Goal: Transaction & Acquisition: Purchase product/service

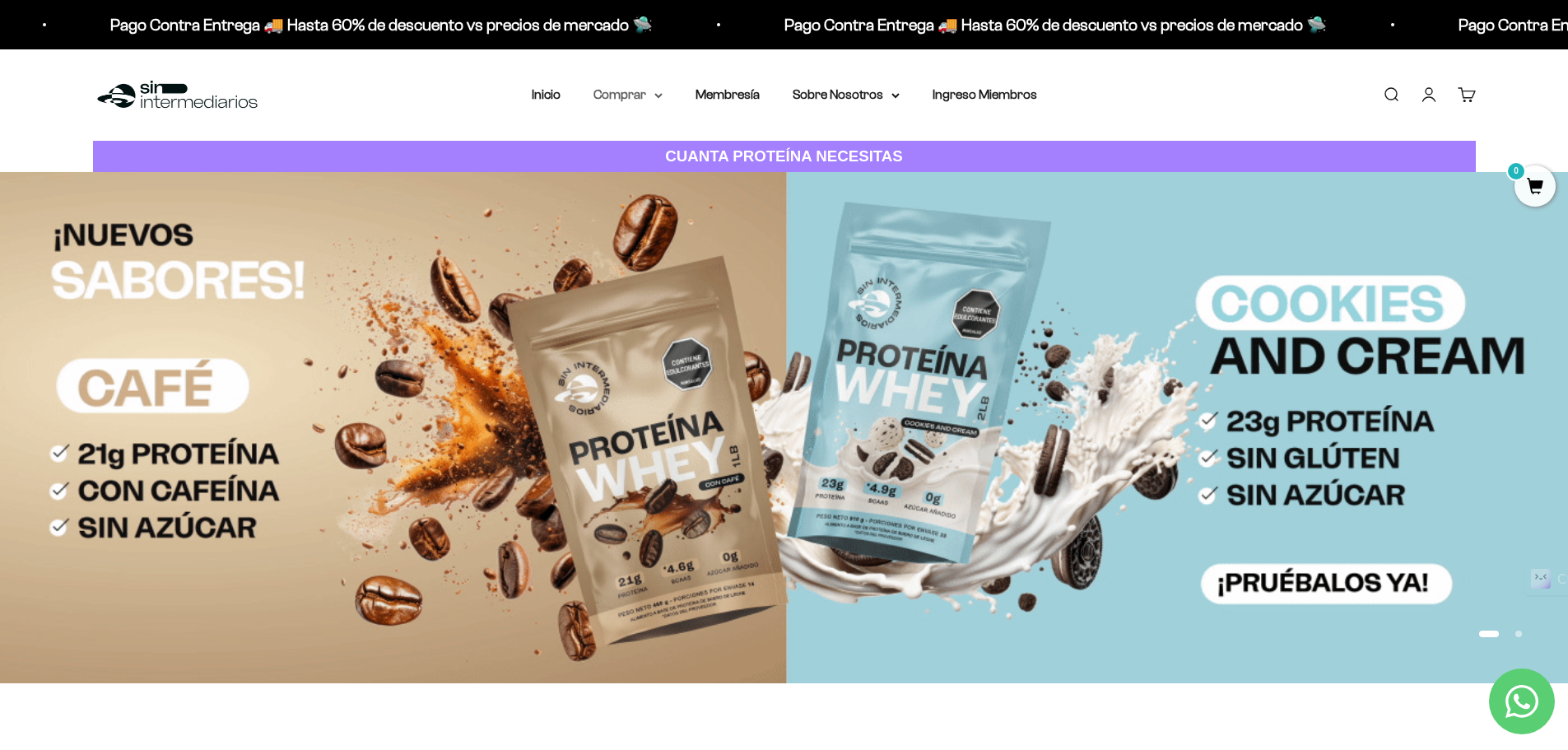
click at [658, 95] on icon at bounding box center [659, 96] width 8 height 6
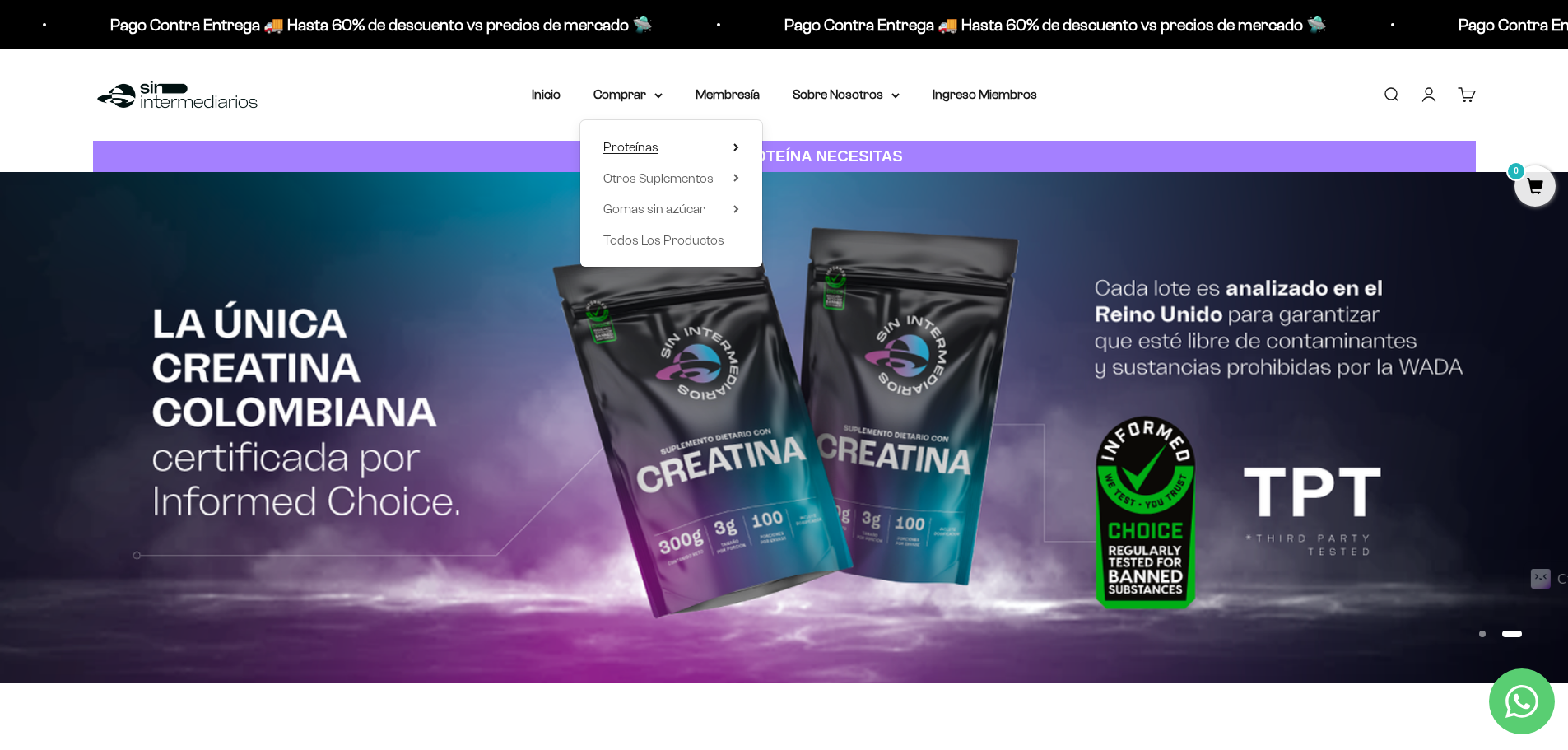
click at [735, 147] on icon at bounding box center [737, 147] width 6 height 8
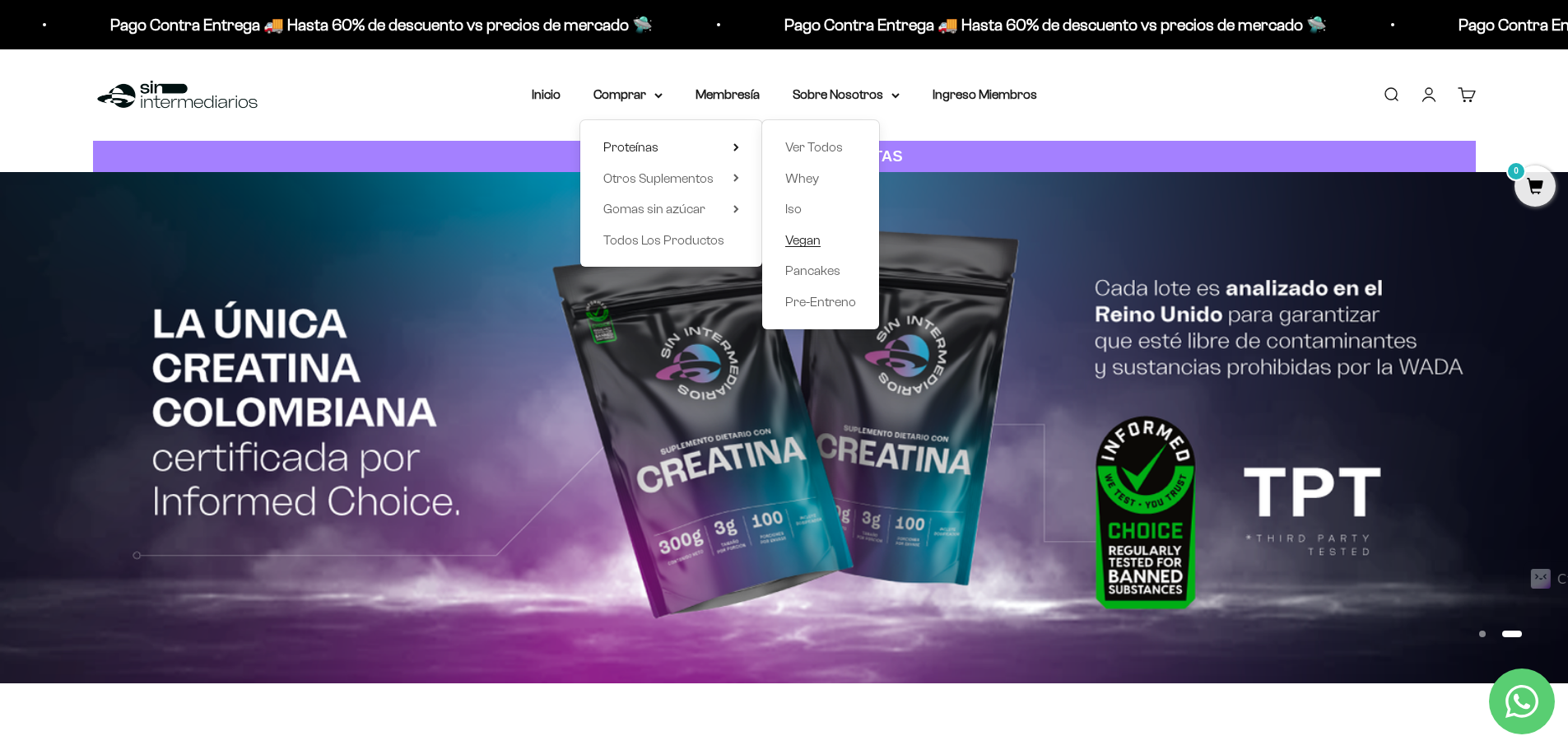
click at [807, 238] on span "Vegan" at bounding box center [803, 240] width 35 height 14
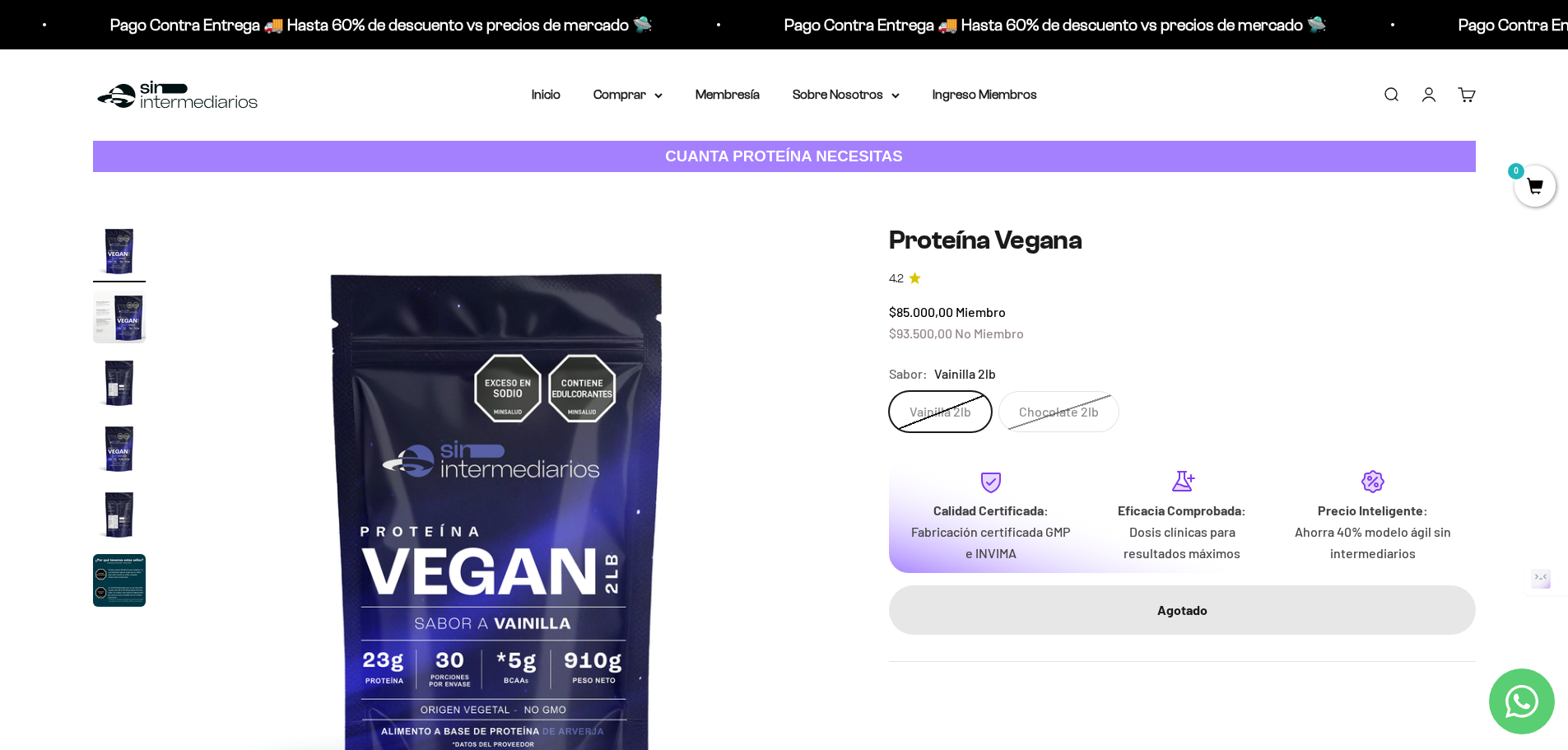
click at [104, 391] on img "Ir al artículo 3" at bounding box center [119, 382] width 53 height 53
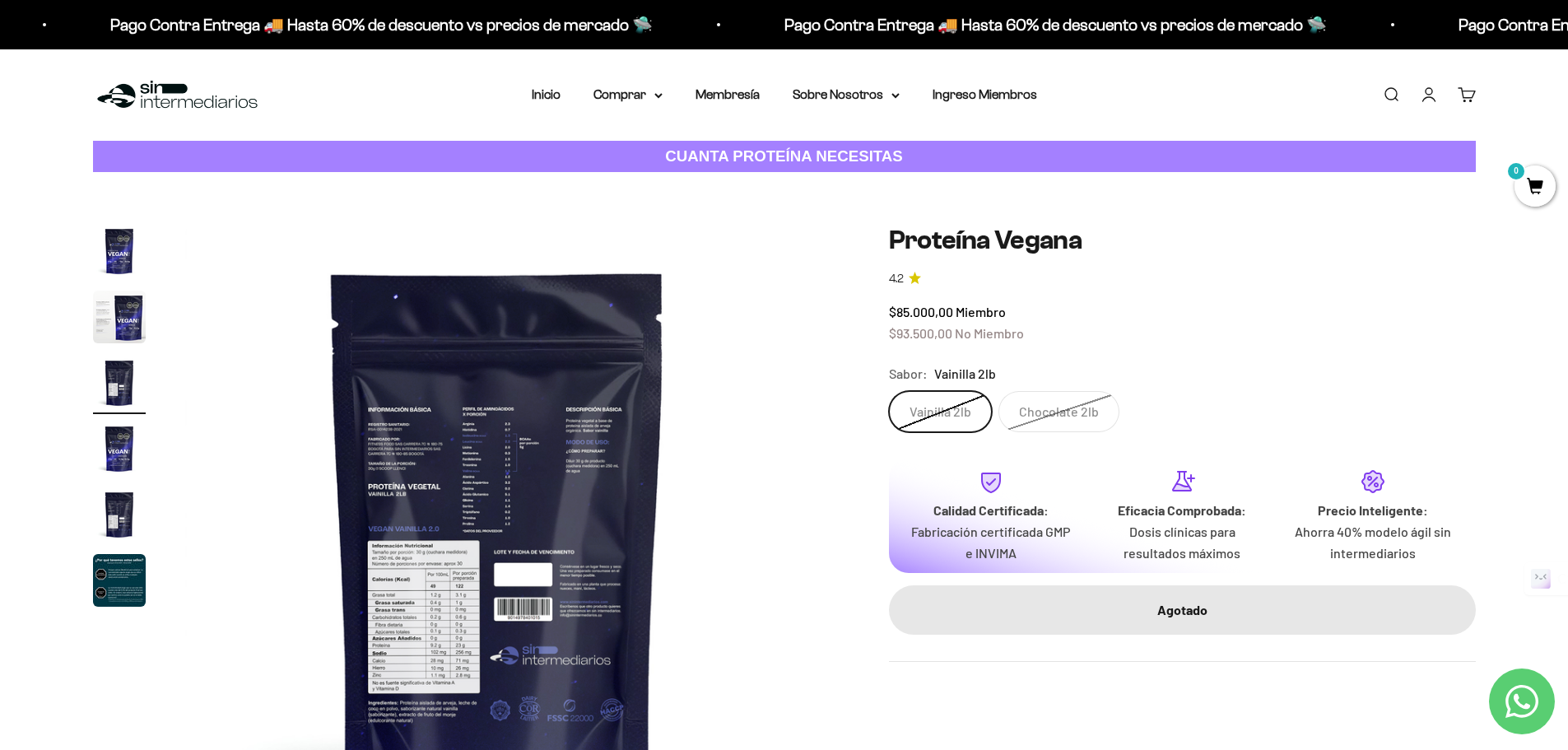
click at [457, 651] on img at bounding box center [498, 536] width 624 height 624
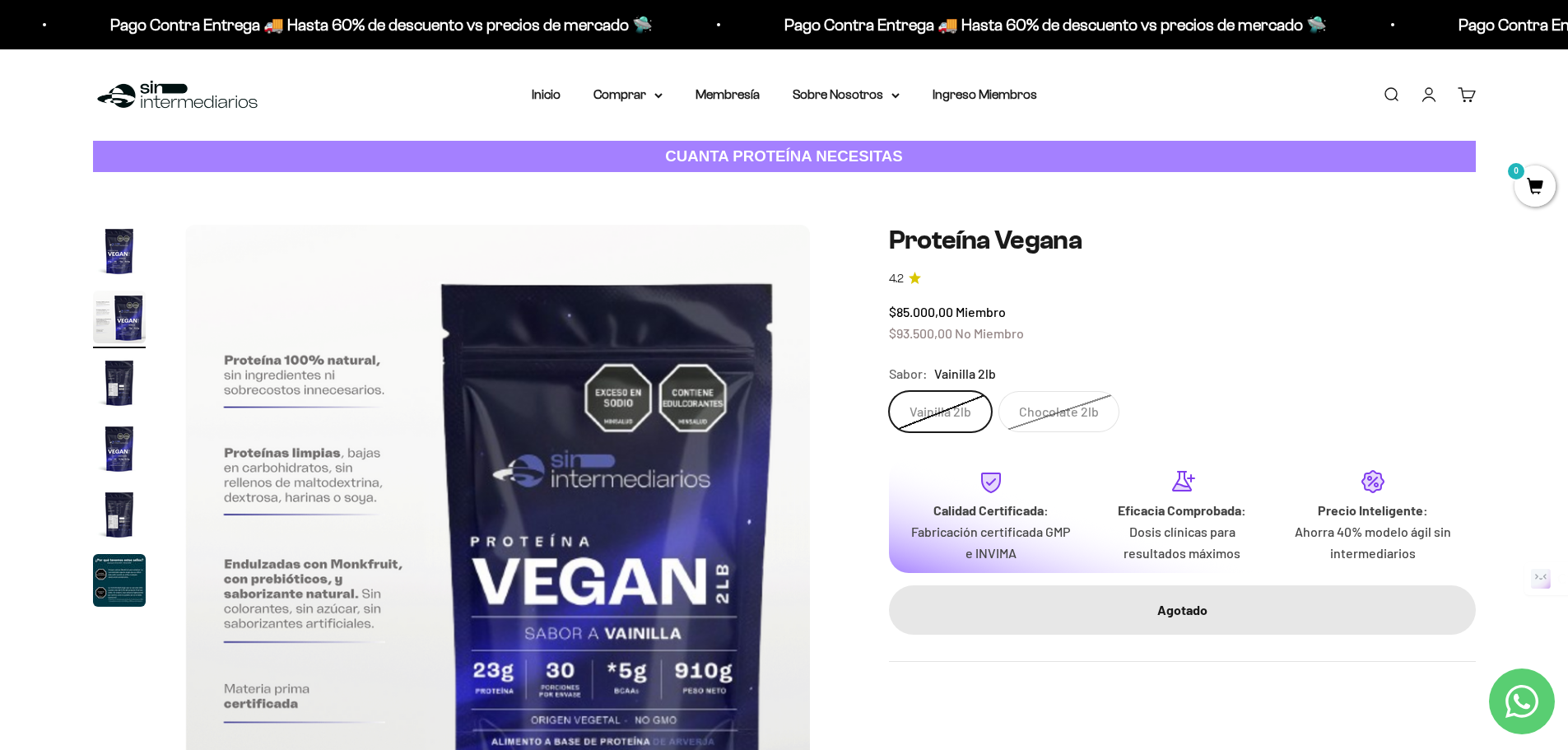
scroll to position [274, 0]
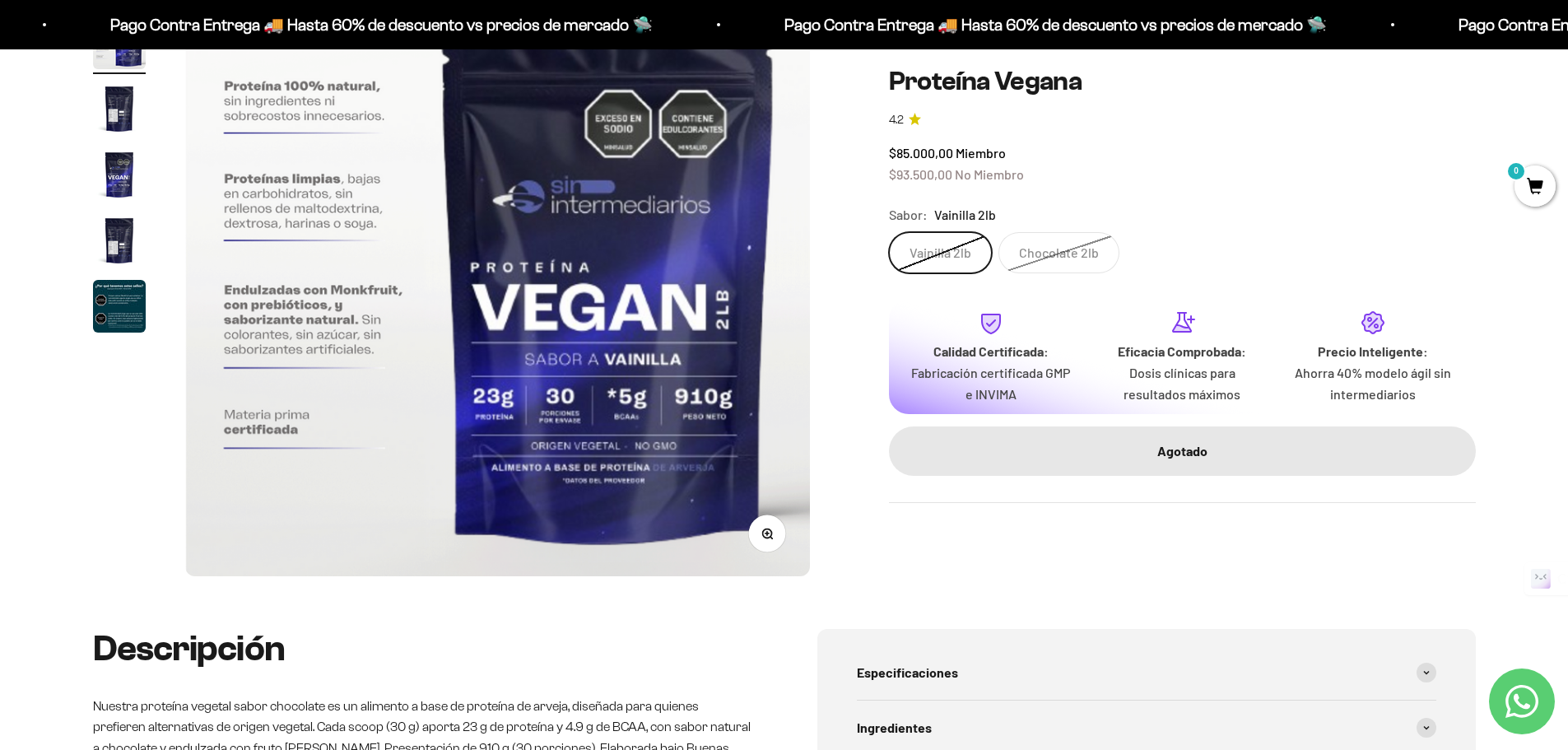
click at [790, 266] on img at bounding box center [498, 262] width 624 height 625
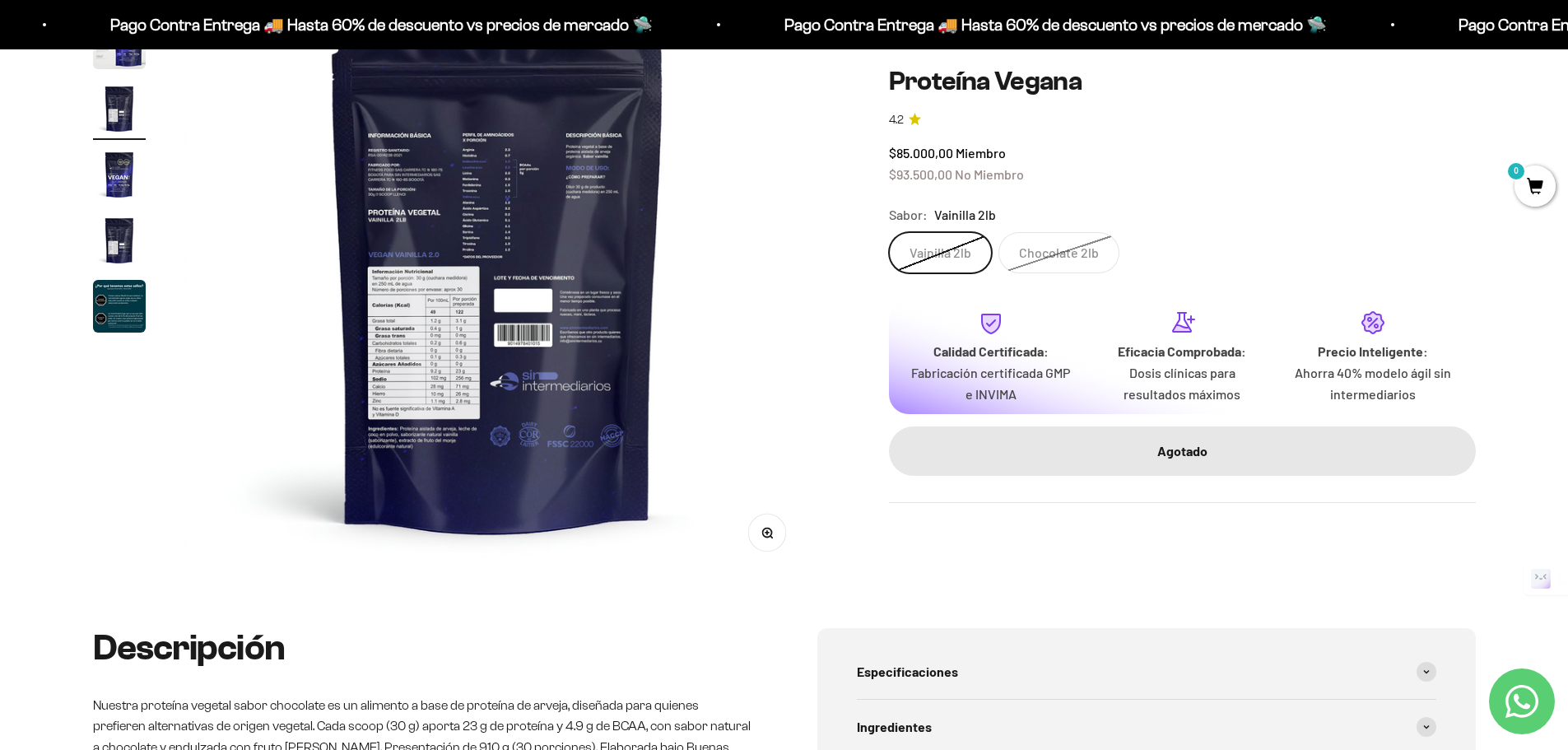
click at [774, 539] on button "Zoom" at bounding box center [767, 533] width 37 height 37
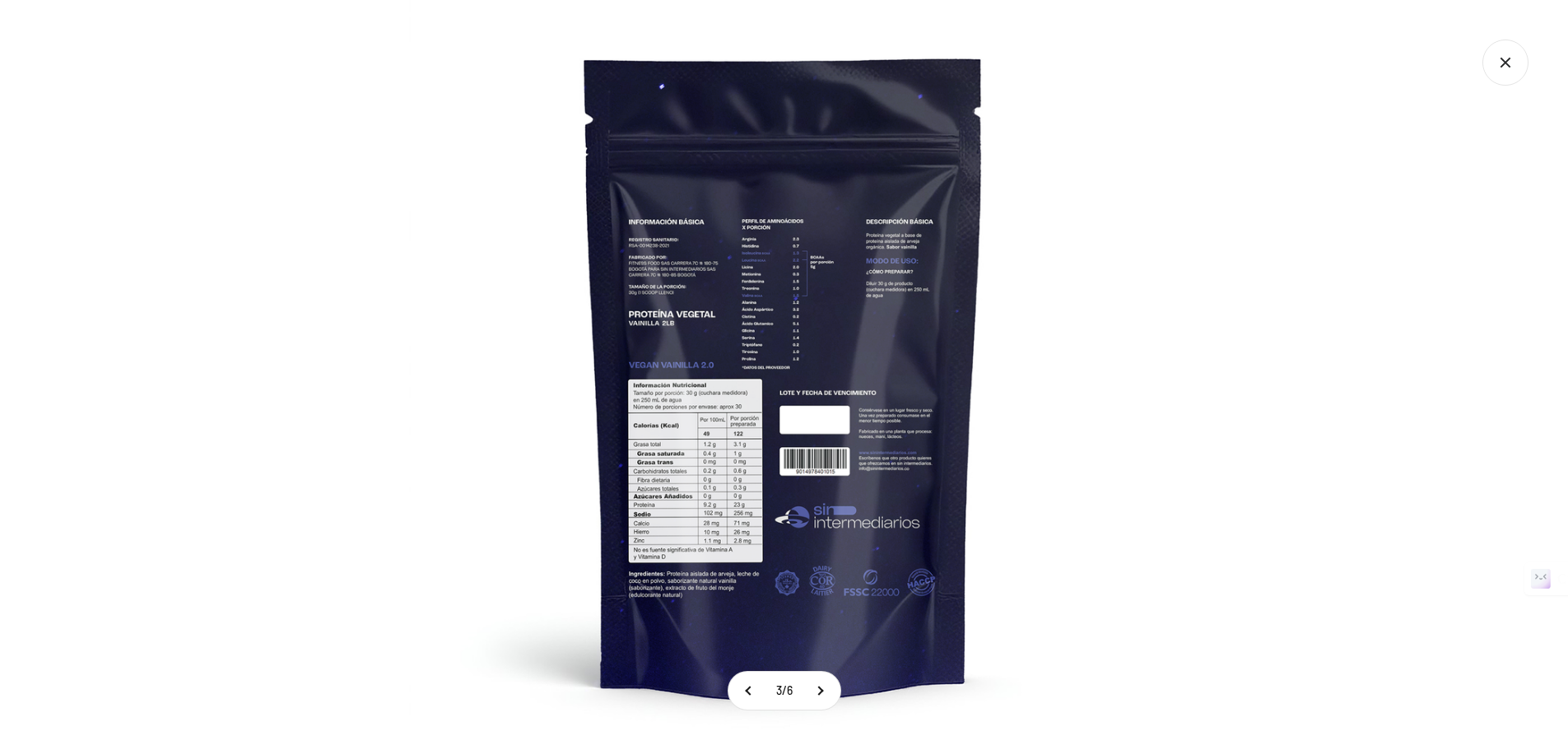
click at [1021, 353] on img at bounding box center [784, 375] width 750 height 750
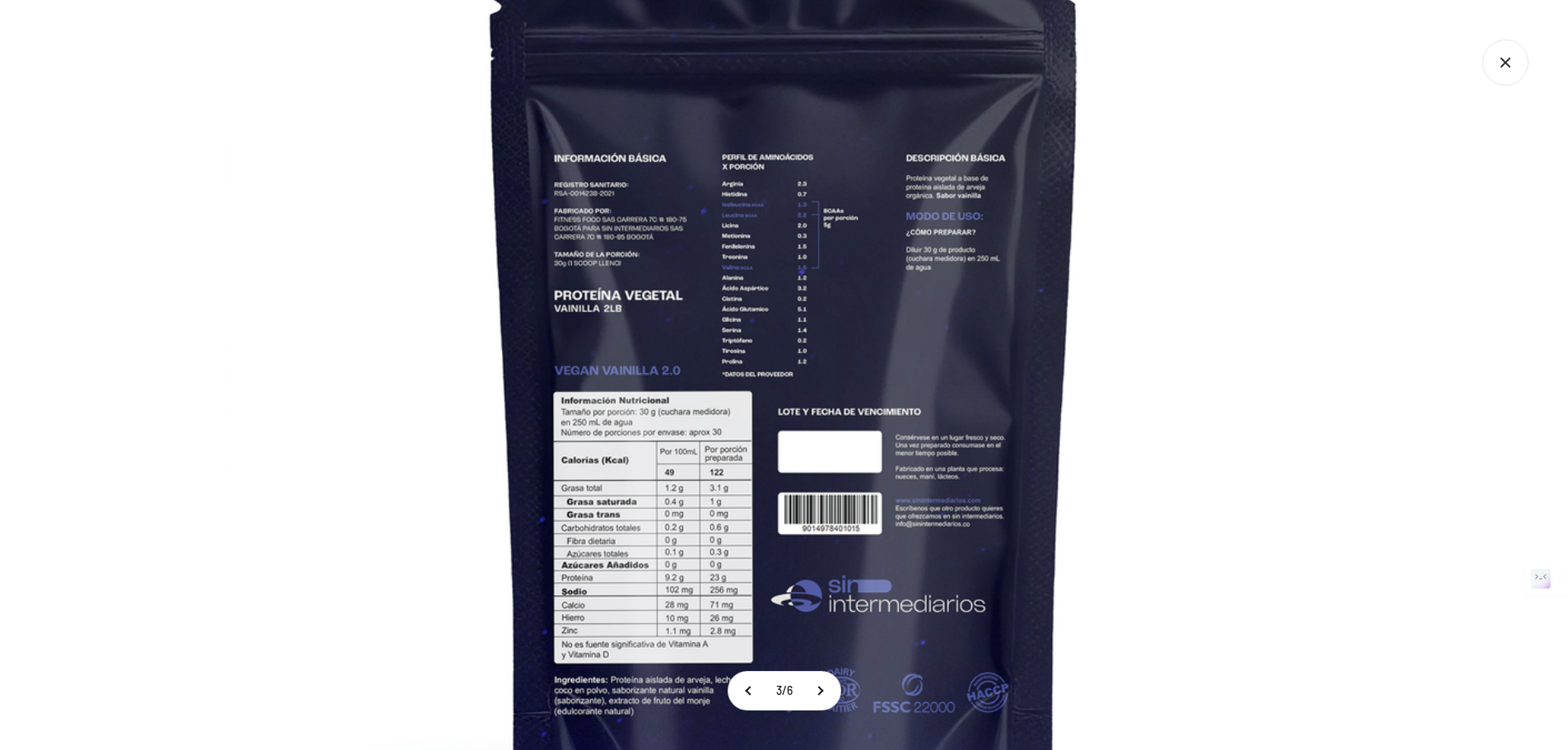
click at [1510, 62] on icon "Cerrar galería" at bounding box center [1506, 62] width 46 height 46
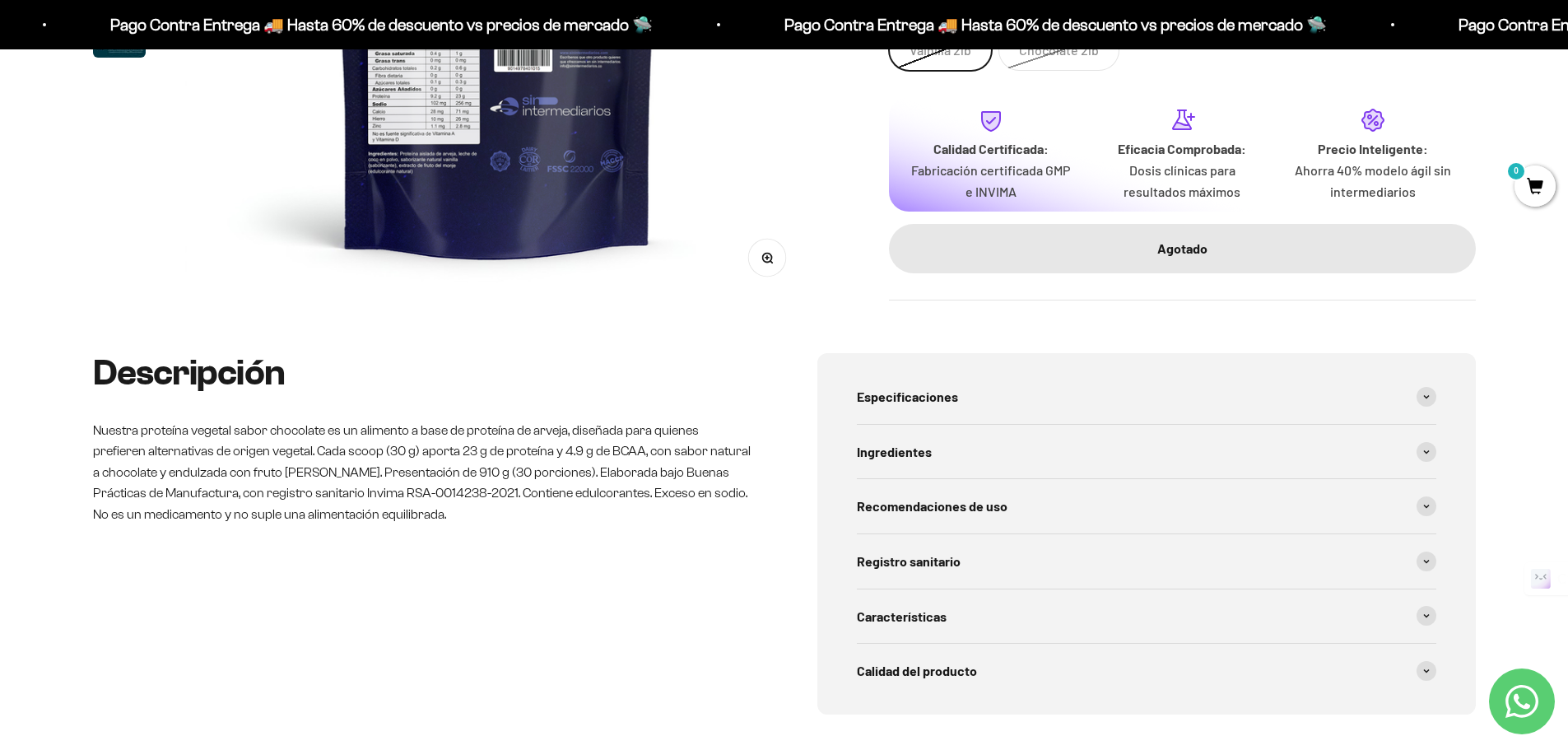
scroll to position [823, 0]
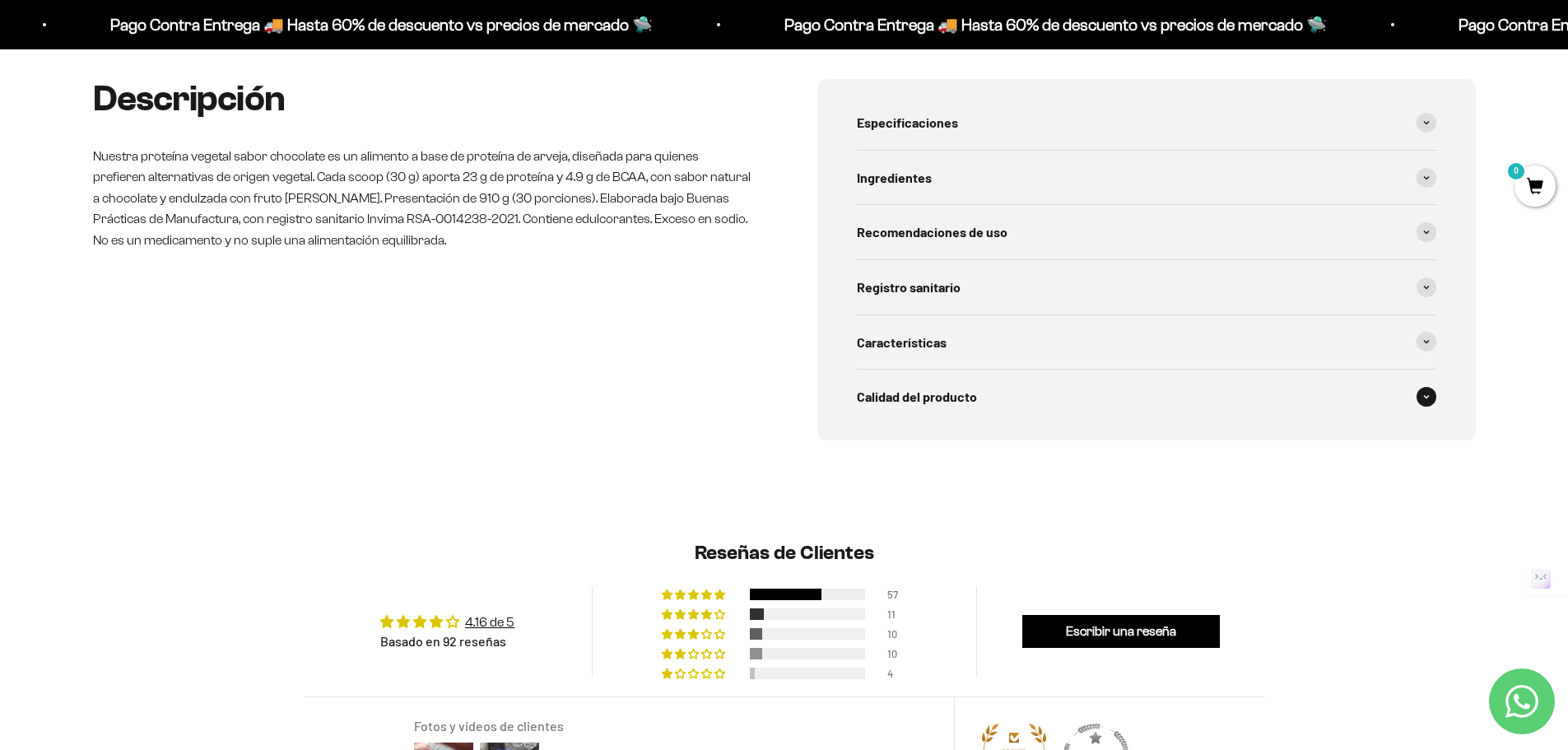
click at [1050, 405] on div "Calidad del producto" at bounding box center [1146, 397] width 580 height 55
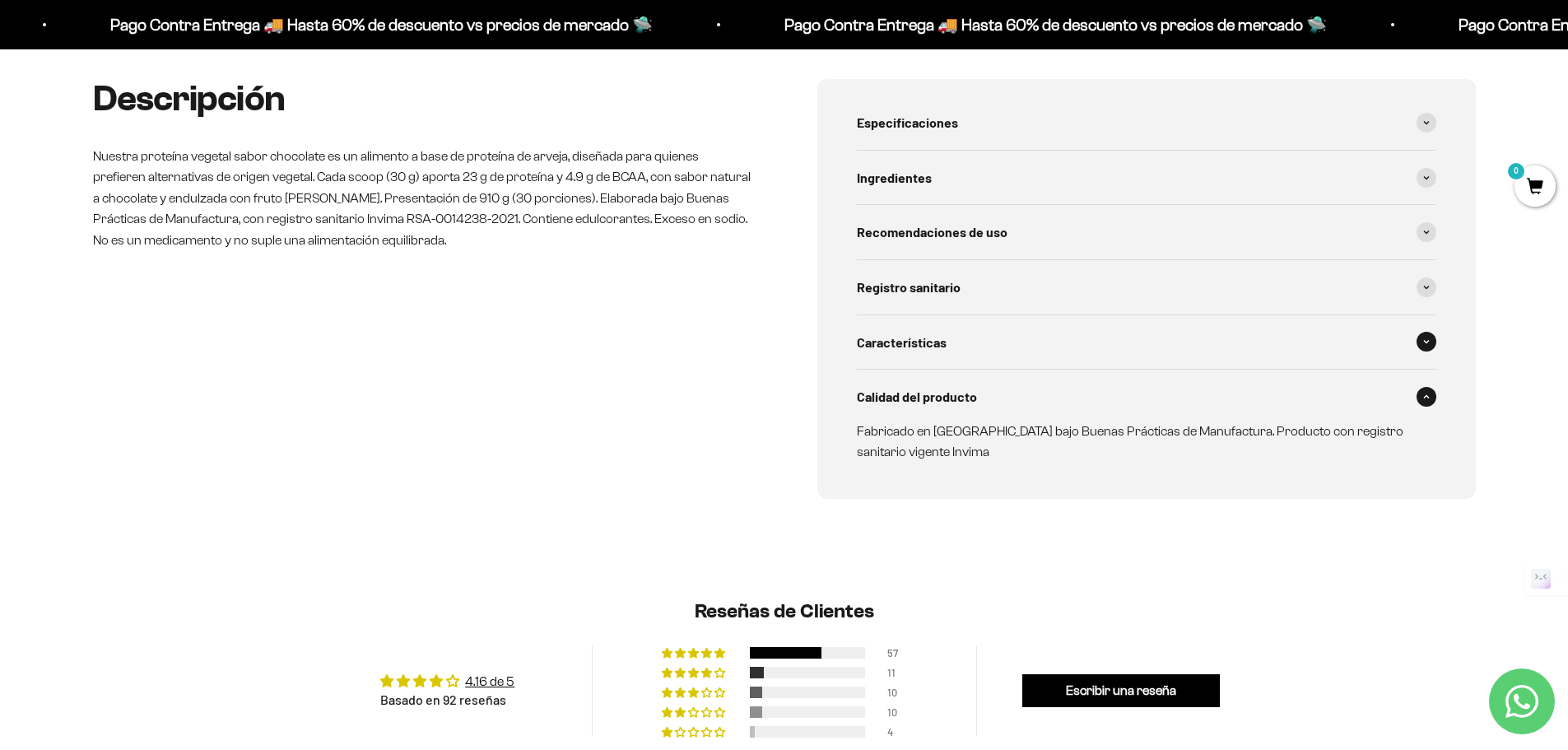
click at [1033, 323] on div "Características" at bounding box center [1146, 342] width 580 height 55
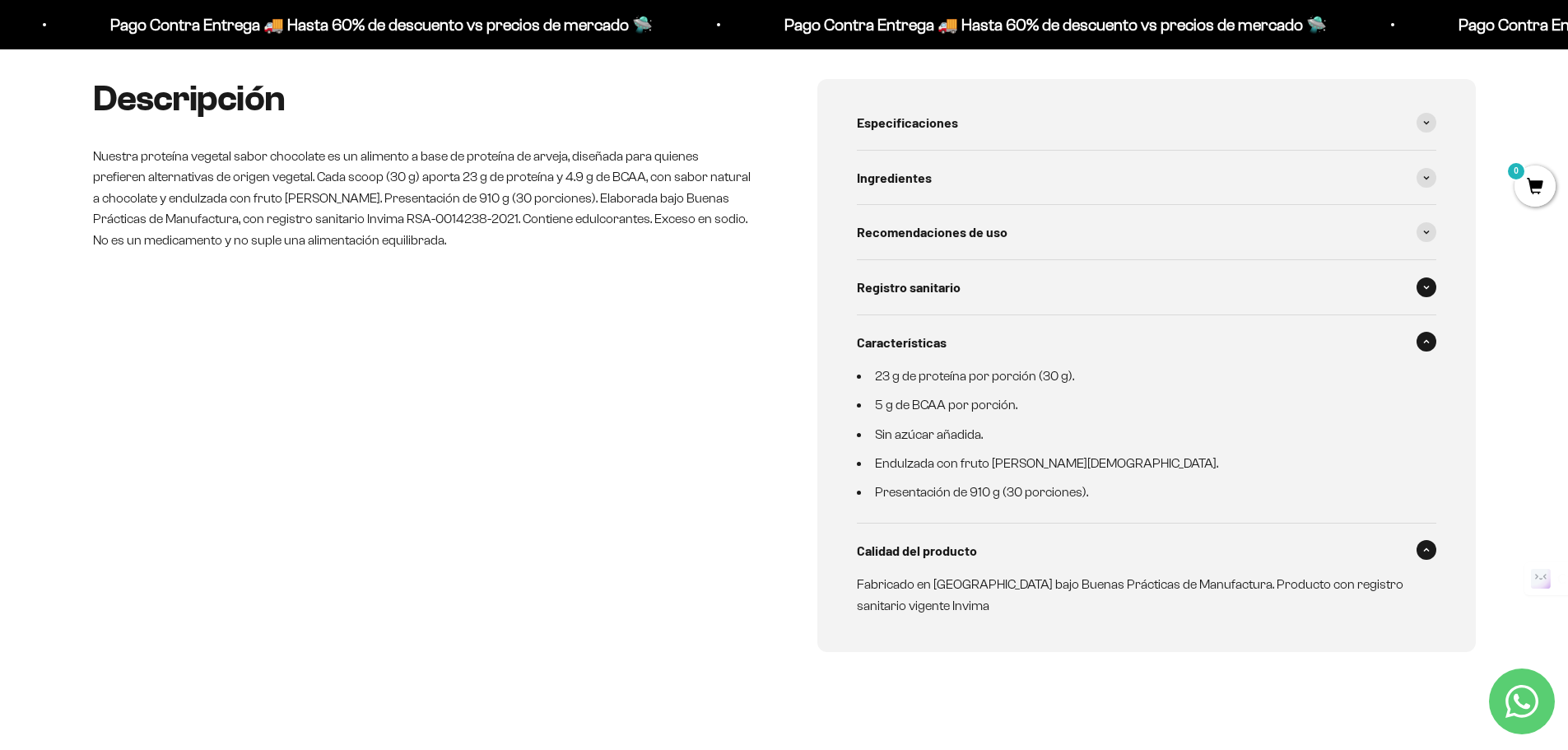
click at [1036, 290] on div "Registro sanitario" at bounding box center [1146, 288] width 580 height 55
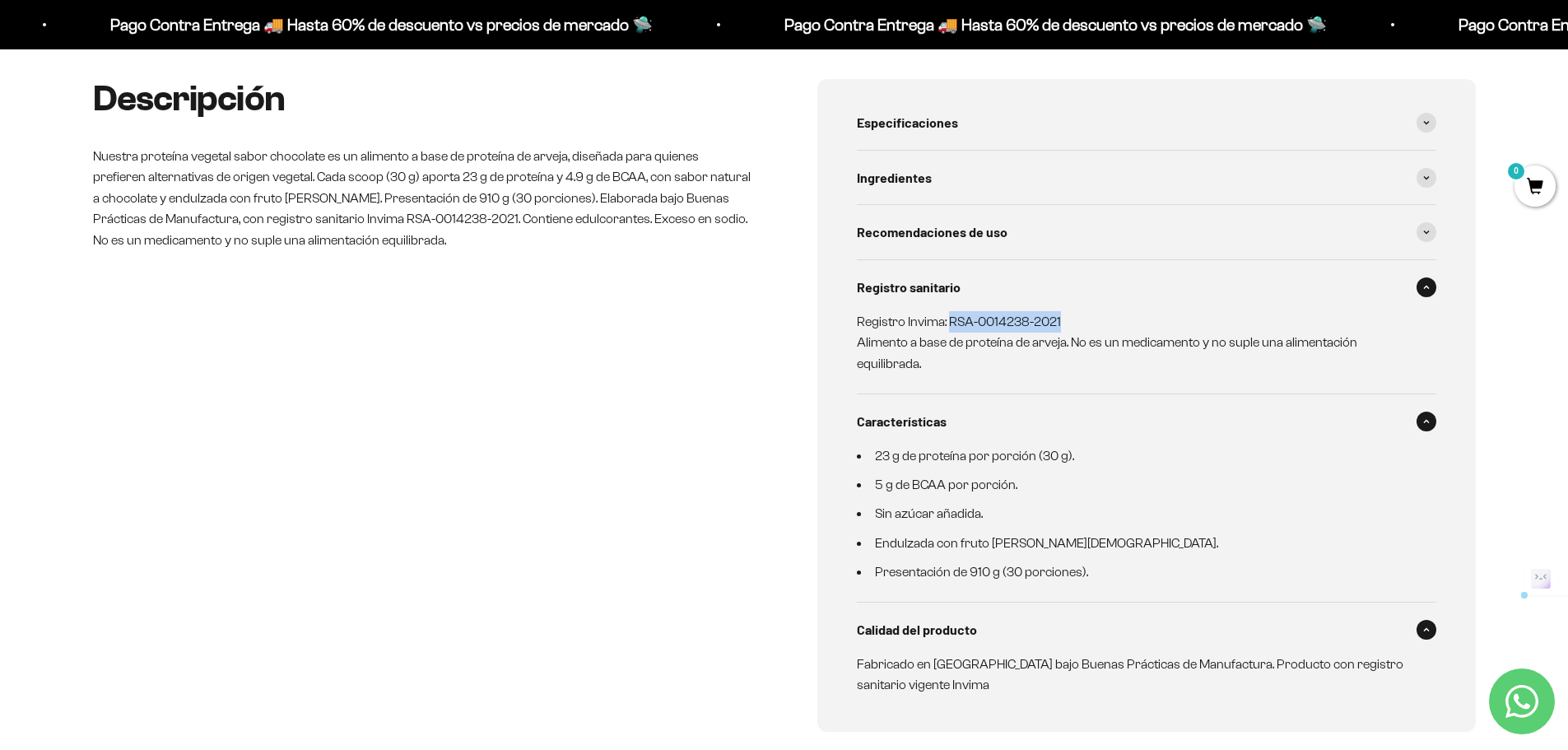
drag, startPoint x: 1064, startPoint y: 321, endPoint x: 948, endPoint y: 321, distance: 116.0
click at [948, 321] on p "Registro Invima: RSA-0014238-2021 Alimento a base de proteína de arveja. No es …" at bounding box center [1137, 342] width 560 height 63
click at [959, 178] on div "Ingredientes" at bounding box center [1146, 178] width 580 height 55
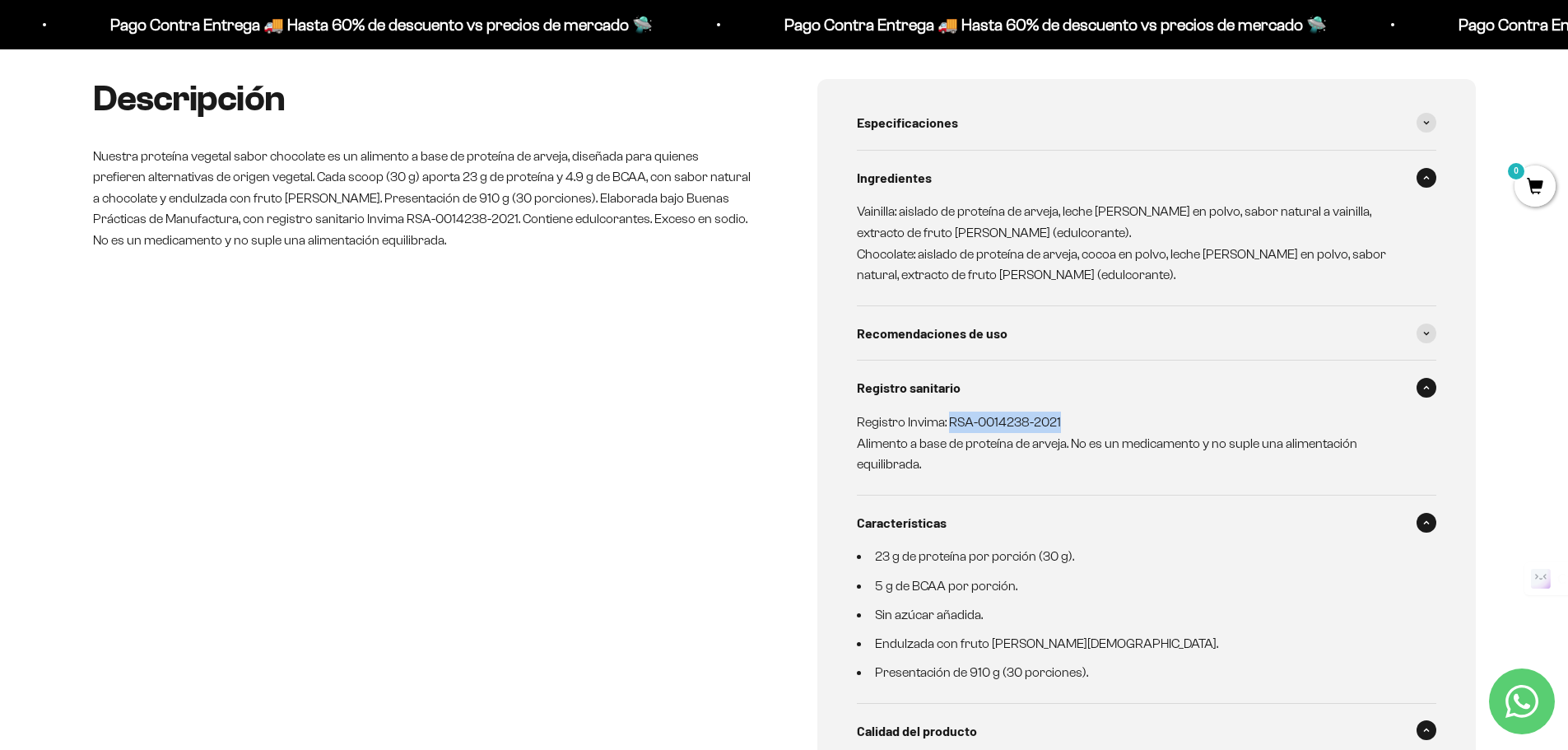
scroll to position [549, 0]
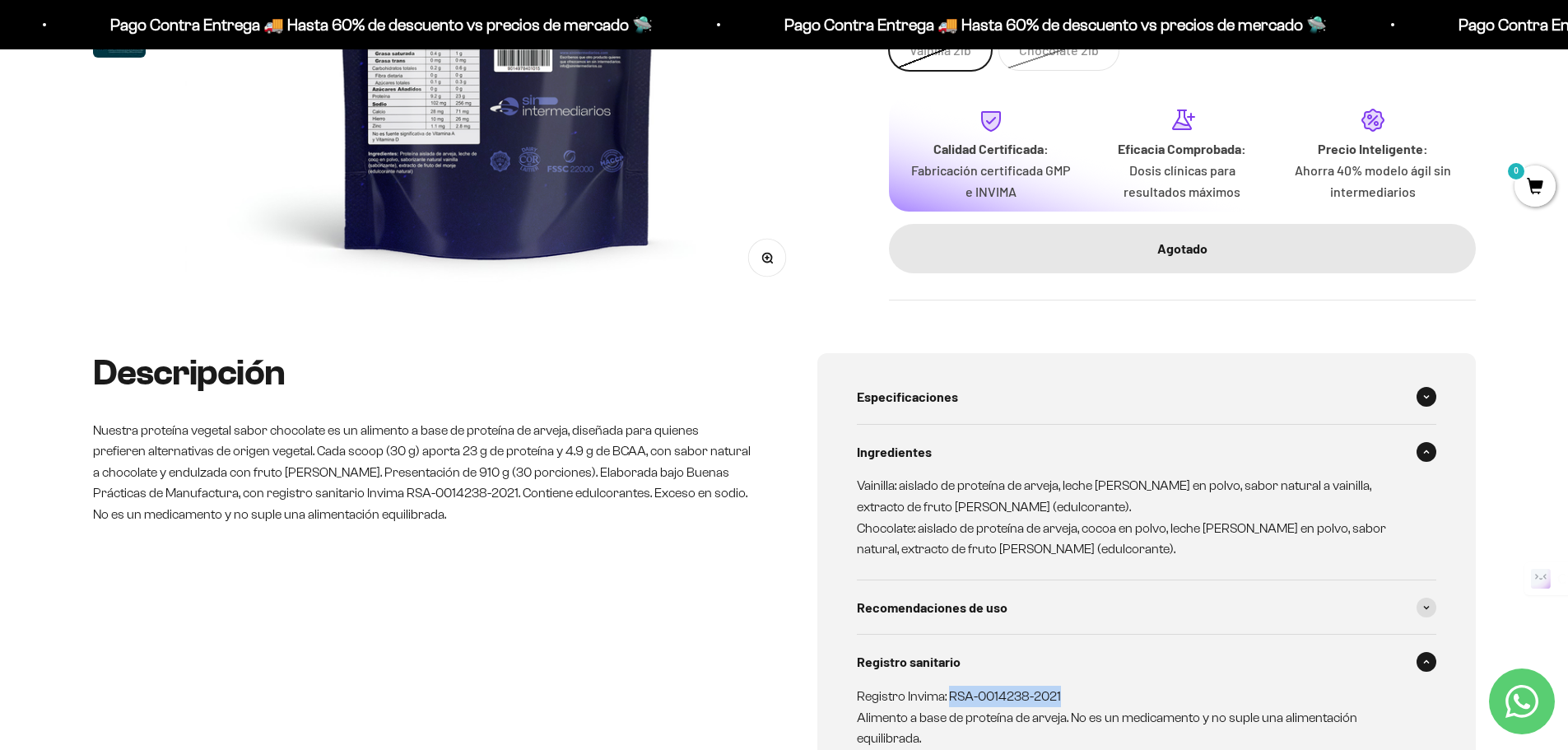
click at [1021, 388] on div "Especificaciones" at bounding box center [1146, 397] width 580 height 55
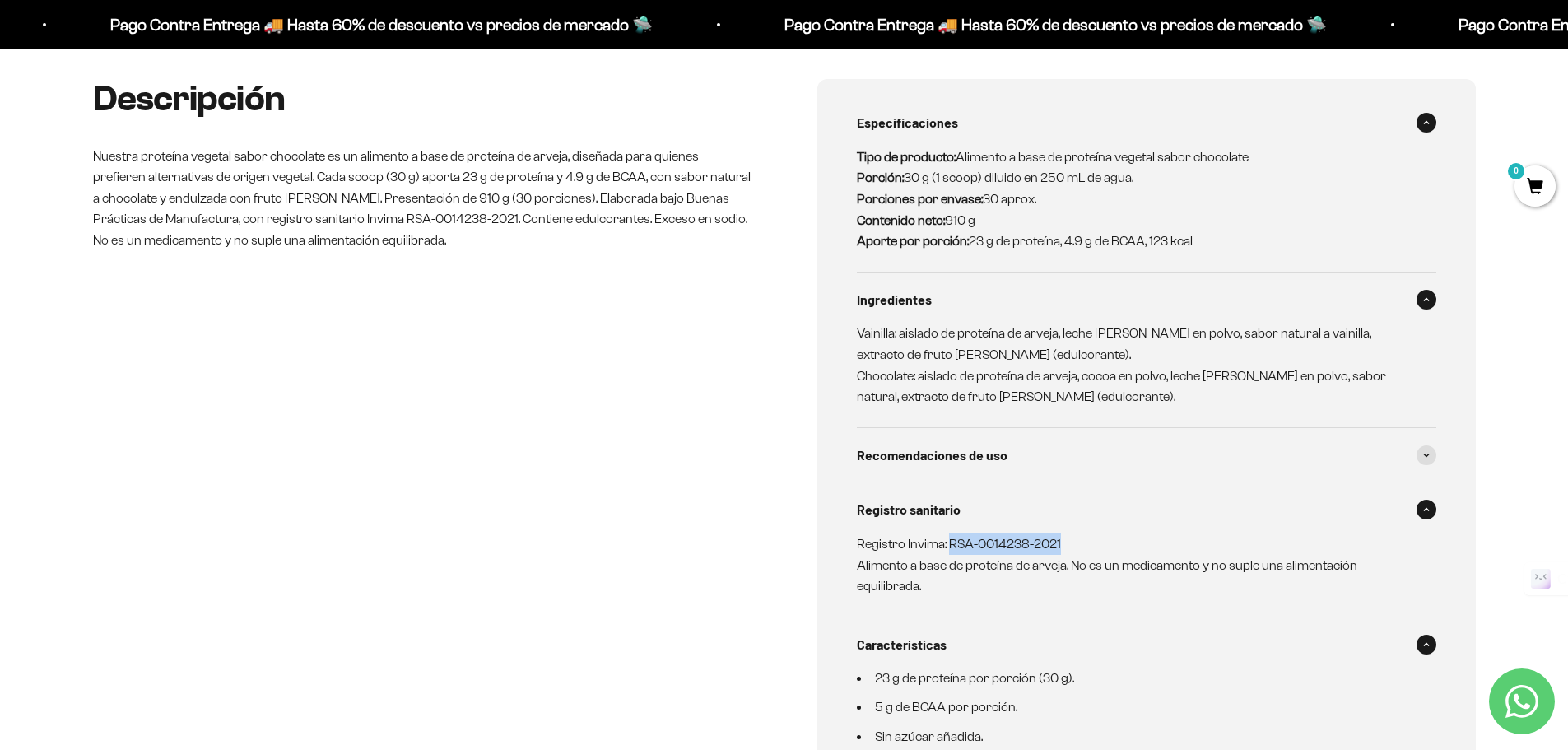
scroll to position [0, 0]
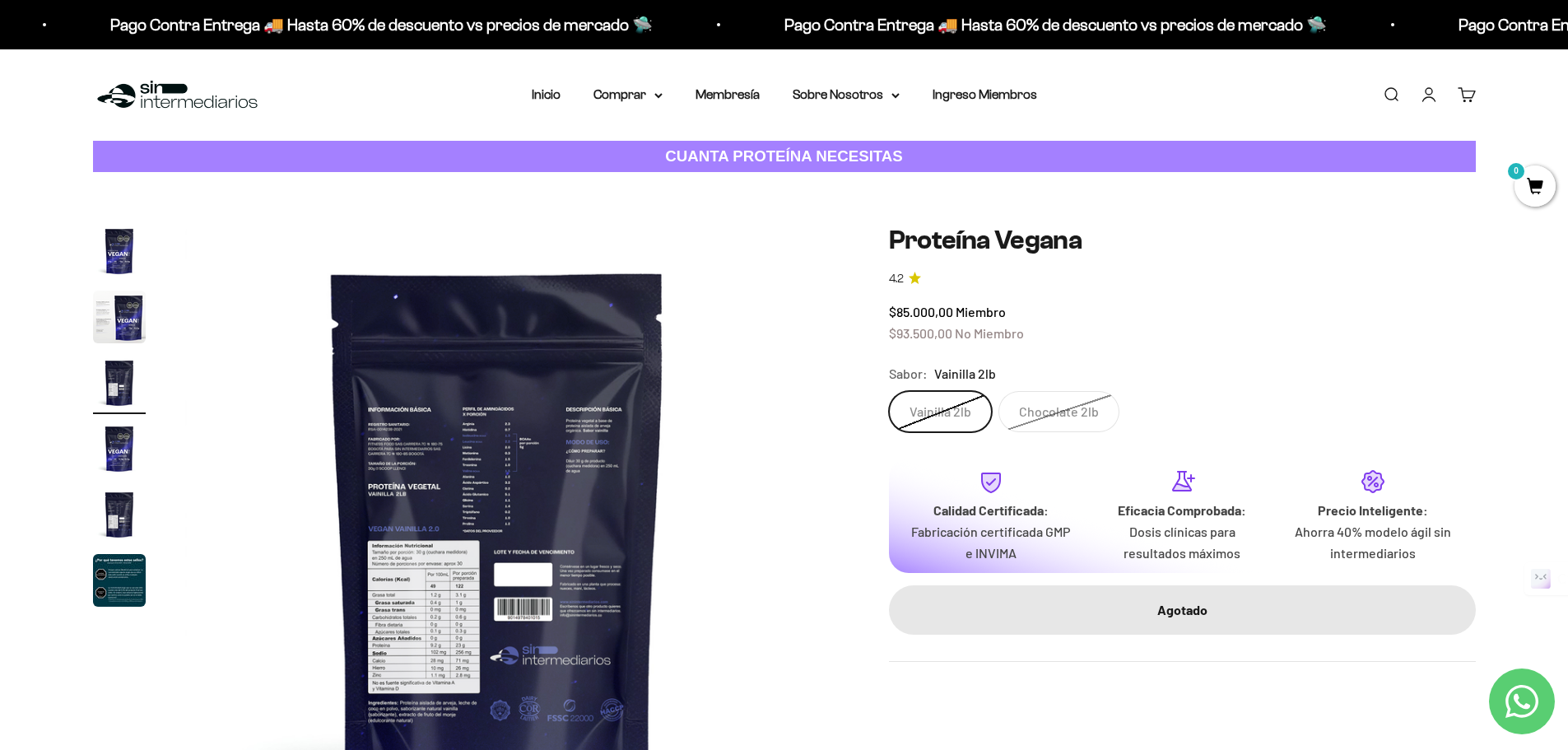
click at [1045, 416] on label "Chocolate 2lb" at bounding box center [1060, 412] width 121 height 41
click at [889, 391] on input "Chocolate 2lb" at bounding box center [888, 390] width 1 height 1
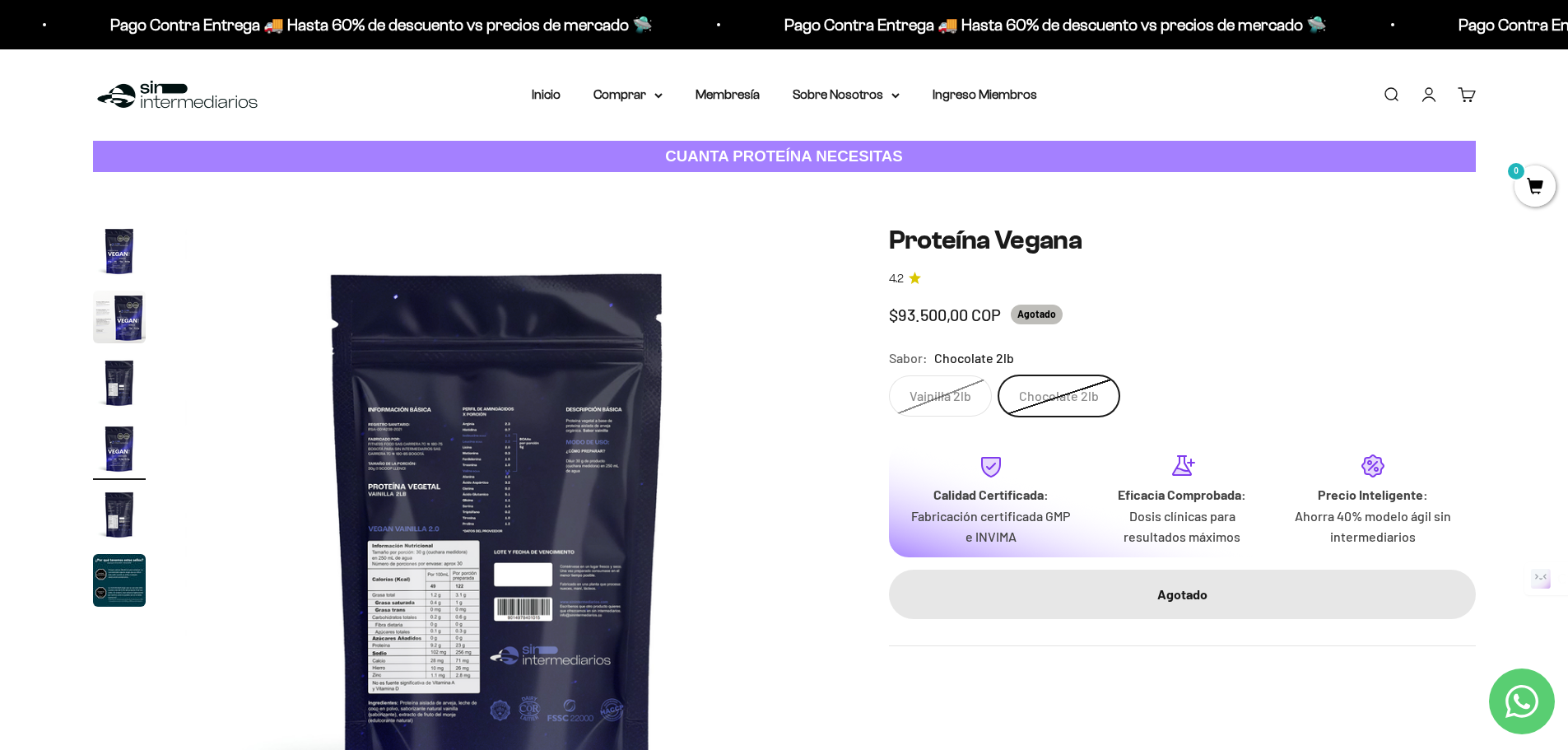
scroll to position [0, 1935]
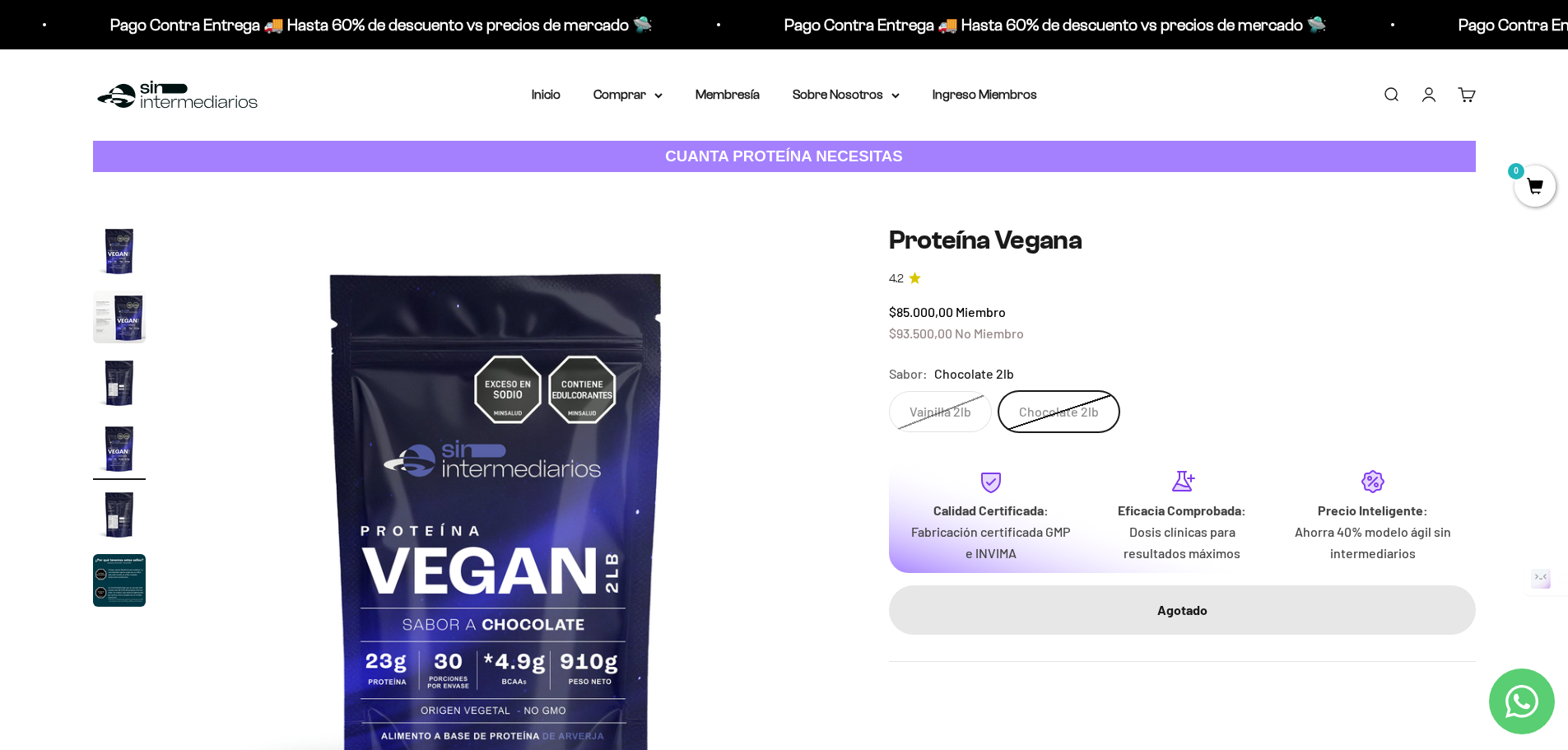
click at [922, 407] on label "Vainilla 2lb" at bounding box center [940, 412] width 102 height 41
click at [889, 391] on input "Vainilla 2lb" at bounding box center [888, 390] width 1 height 1
